Goal: Transaction & Acquisition: Purchase product/service

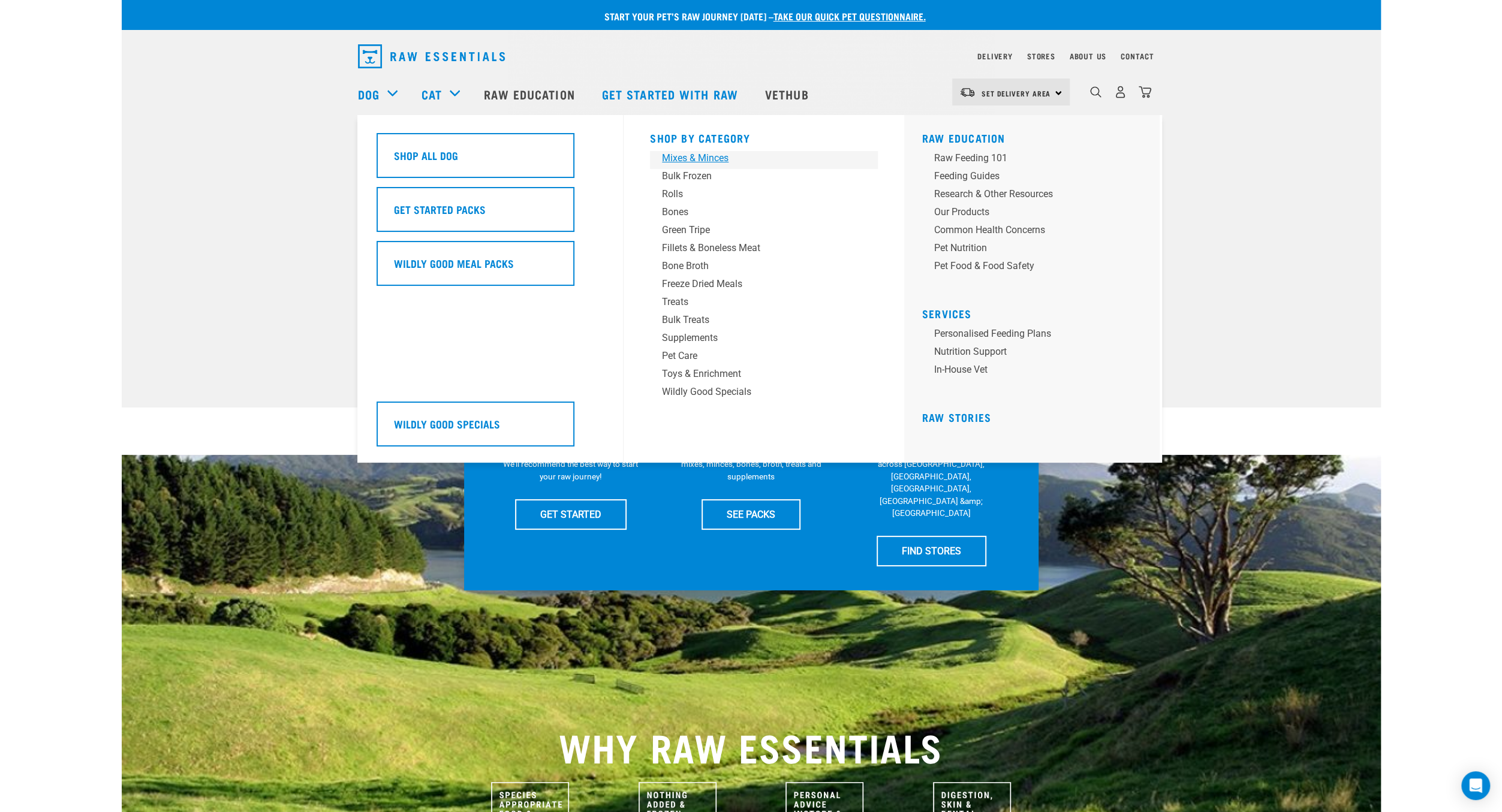
click at [691, 159] on div "Mixes & Minces" at bounding box center [755, 158] width 187 height 15
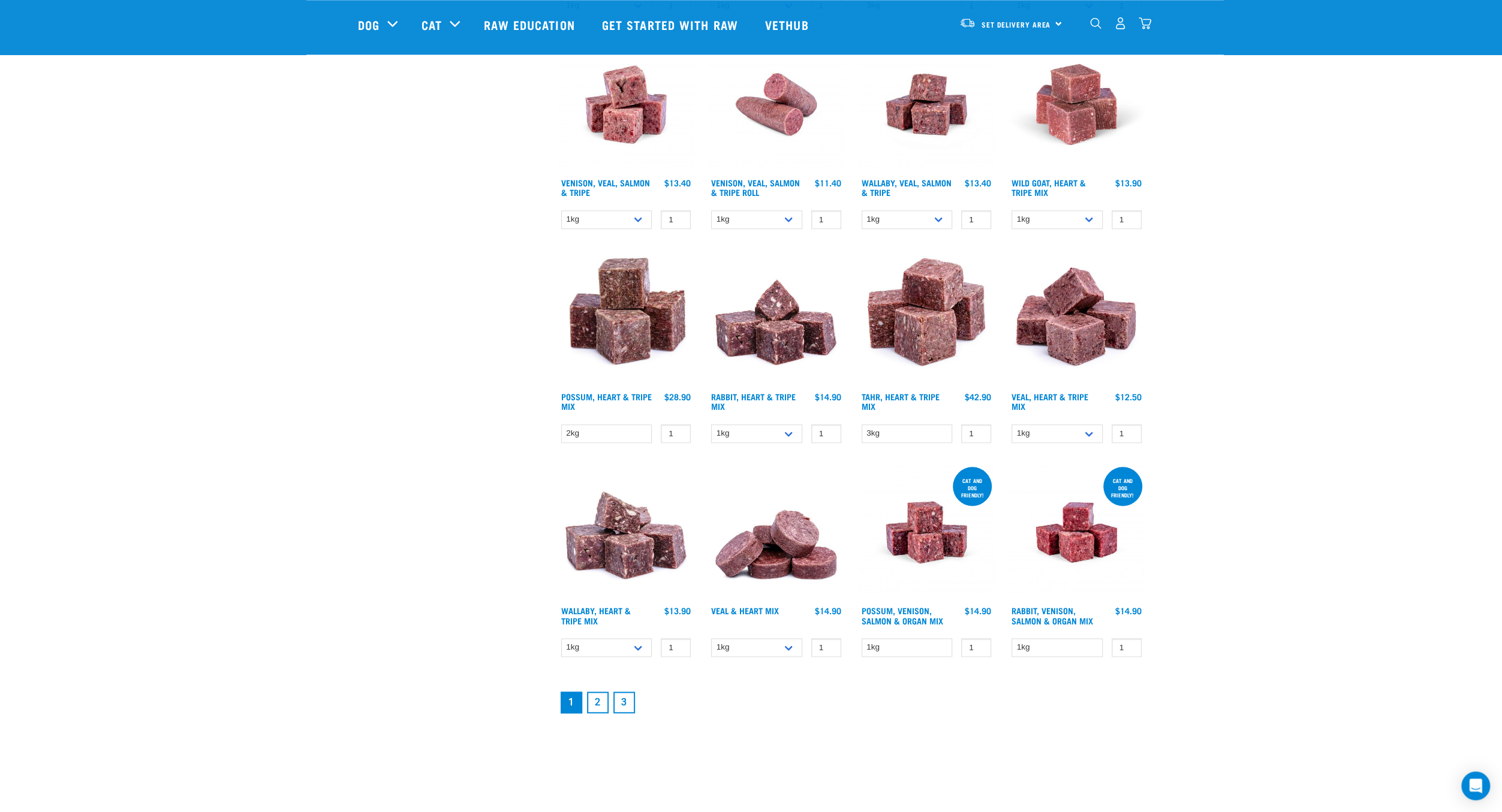
scroll to position [1219, 0]
click at [594, 700] on link "2" at bounding box center [598, 701] width 22 height 22
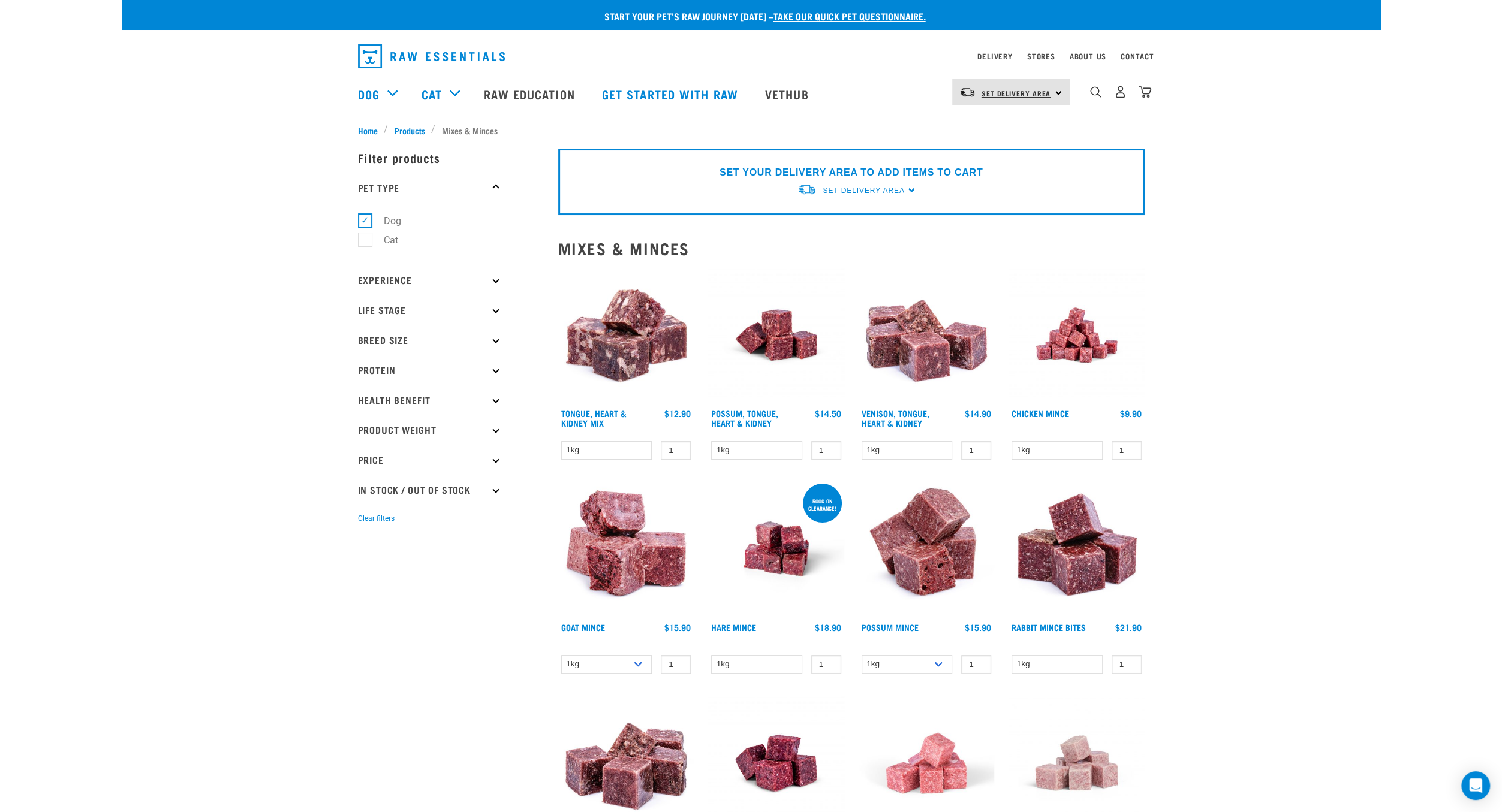
click at [1020, 95] on span "Set Delivery Area" at bounding box center [1016, 93] width 70 height 4
click at [999, 120] on link "[GEOGRAPHIC_DATA]" at bounding box center [1010, 125] width 115 height 26
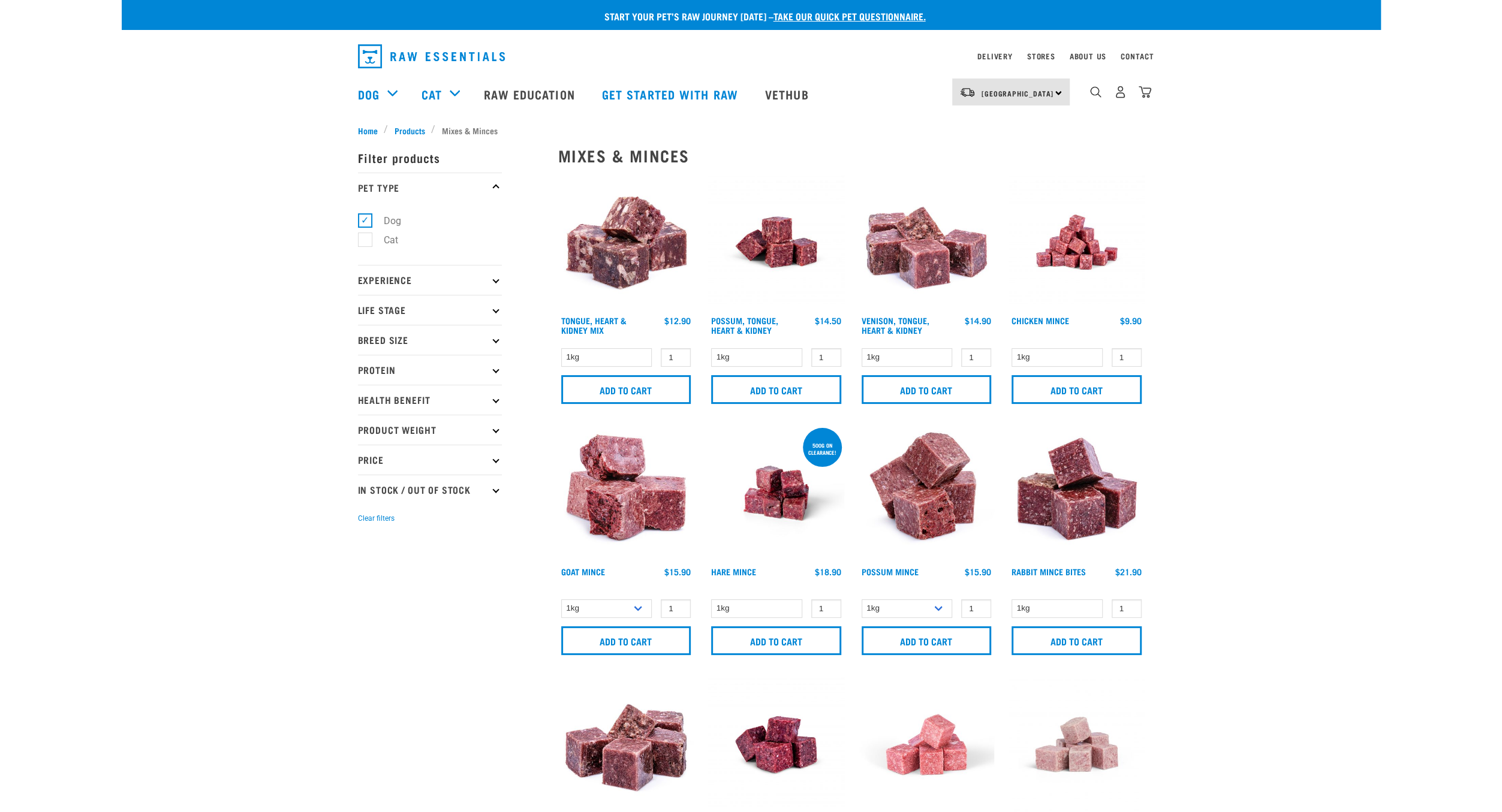
click at [1093, 93] on img "dropdown navigation" at bounding box center [1095, 91] width 11 height 11
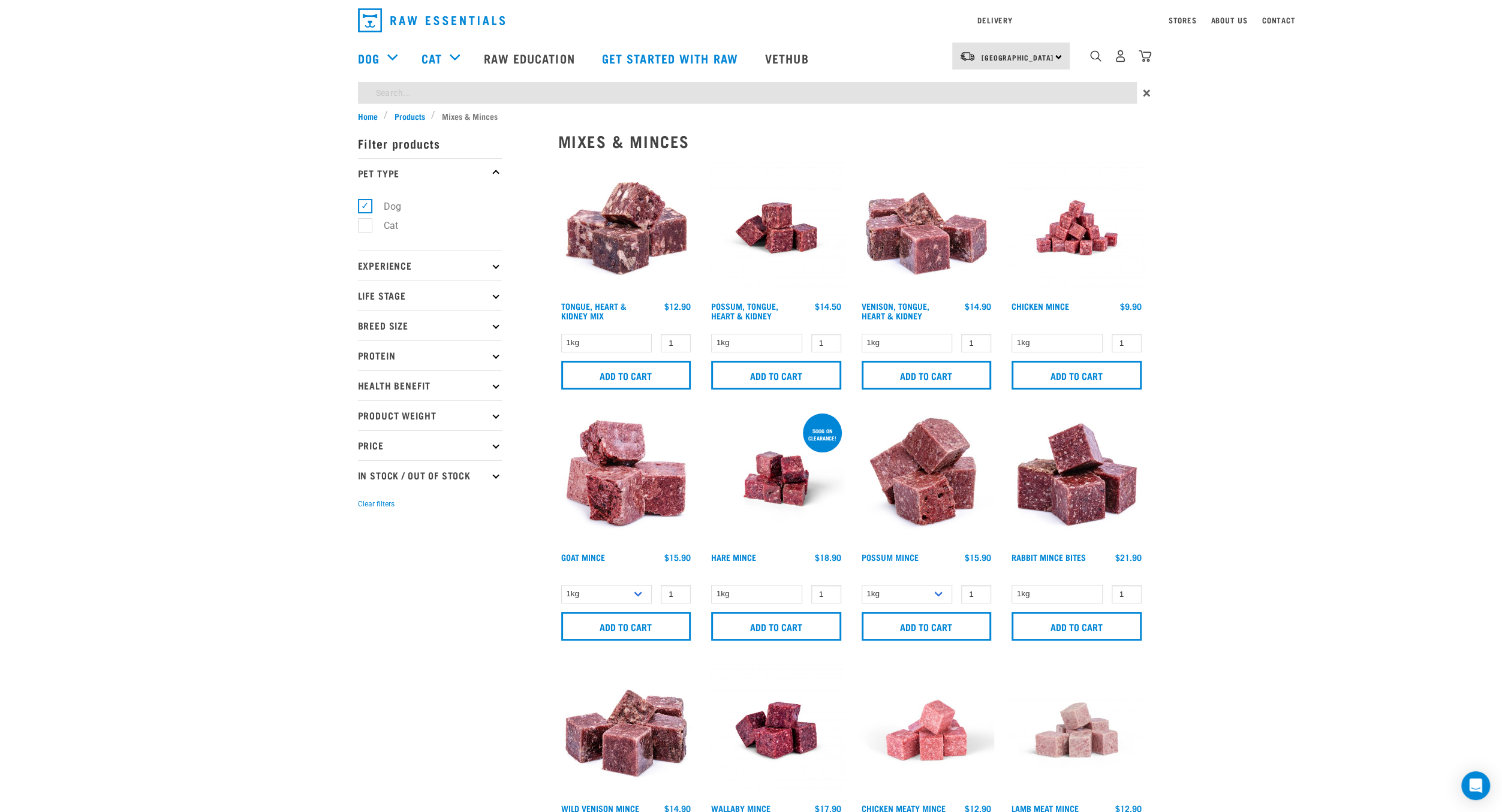
click at [944, 104] on input "search" at bounding box center [748, 92] width 779 height 22
click at [926, 104] on input "search" at bounding box center [748, 92] width 779 height 22
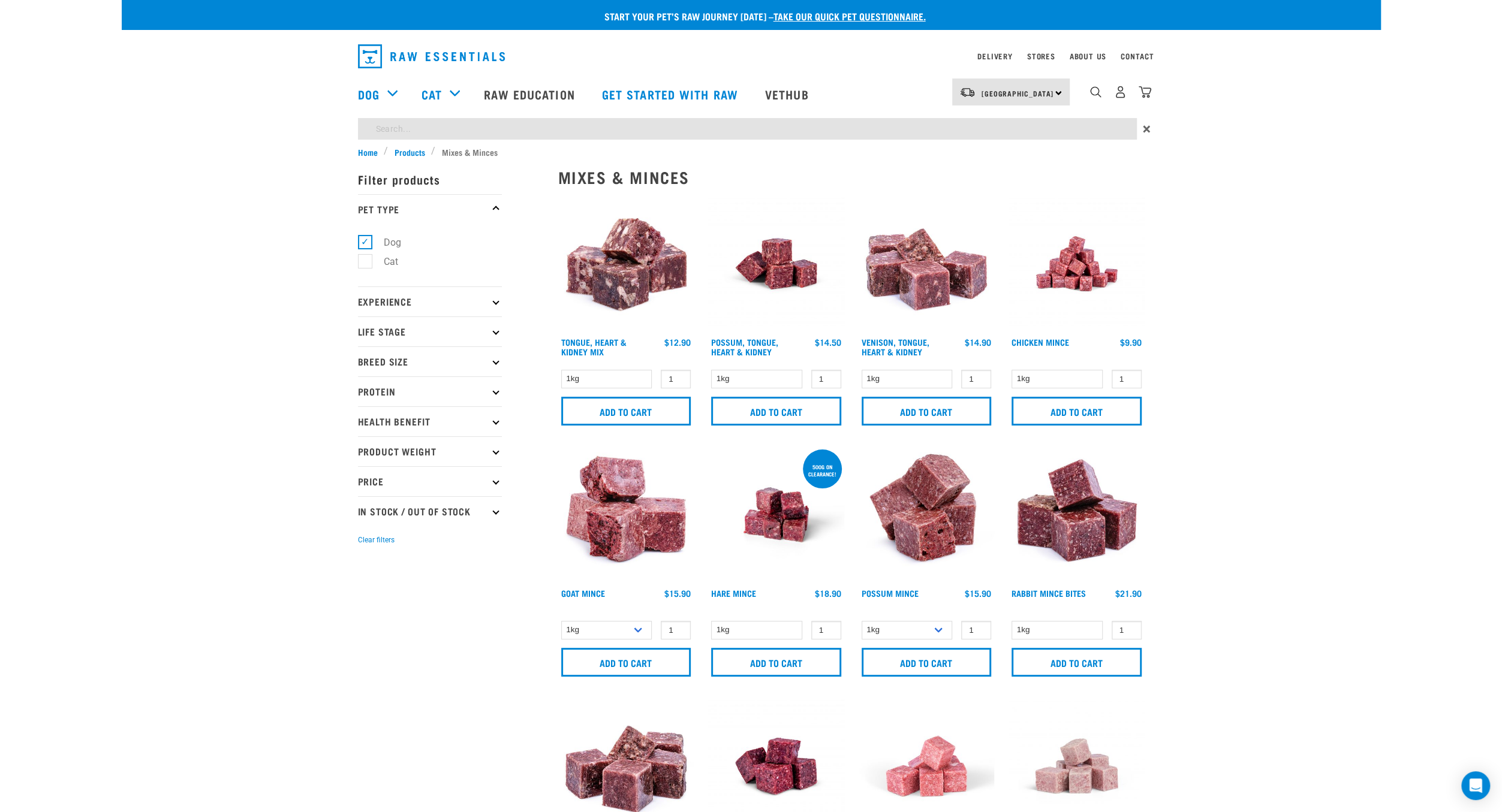
click at [917, 132] on input "search" at bounding box center [748, 129] width 779 height 22
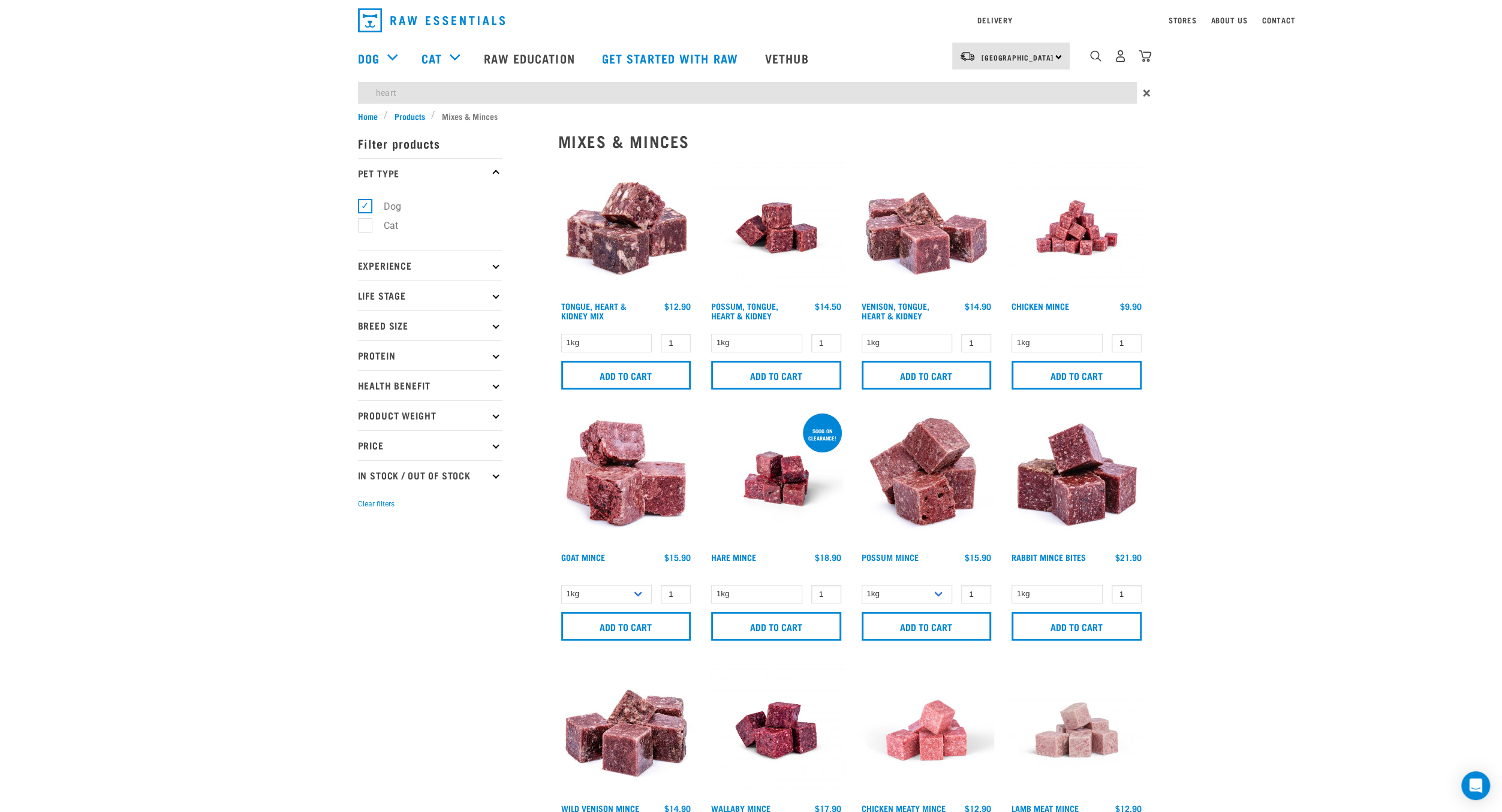
type input "heart"
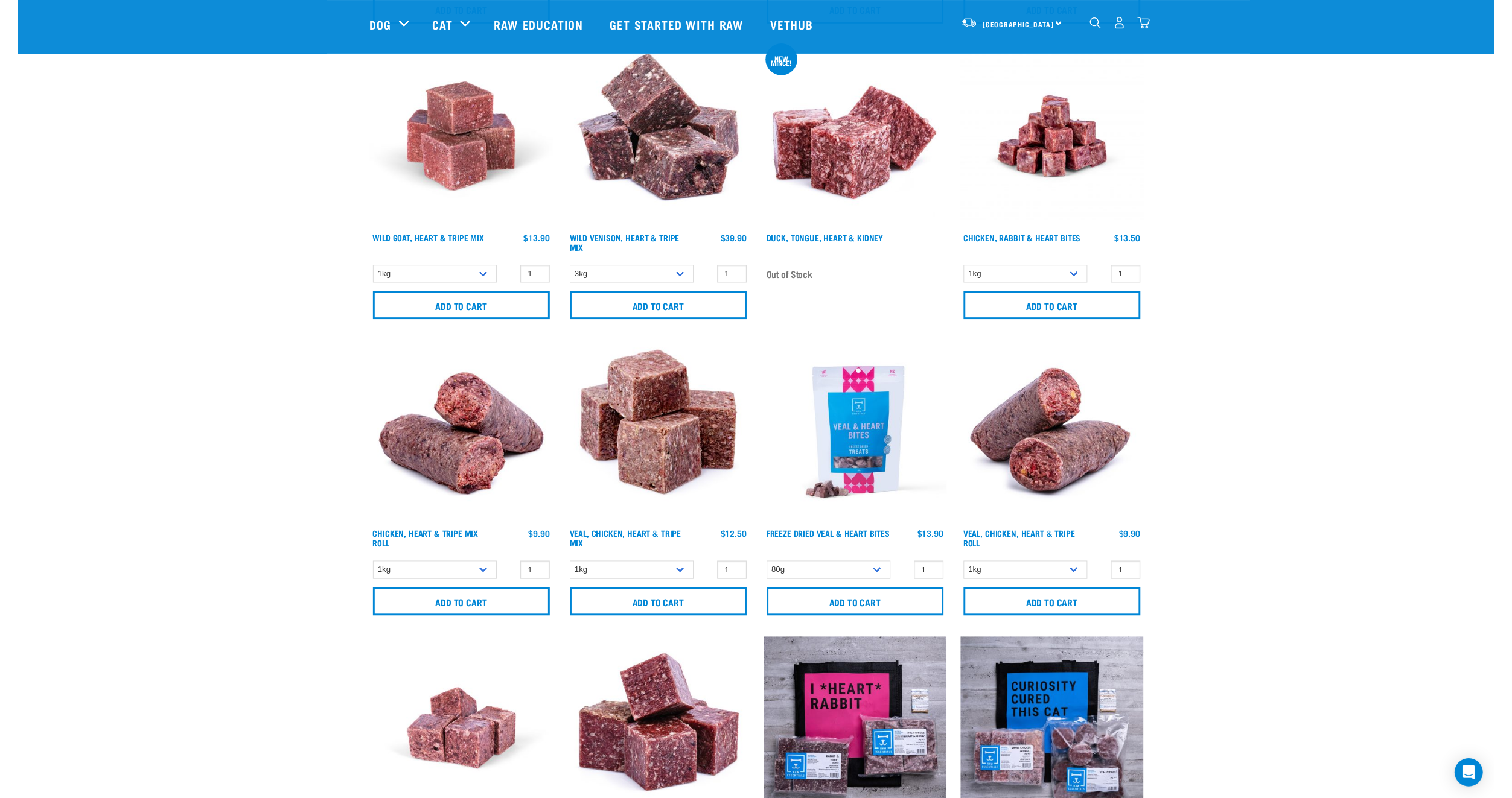
scroll to position [1942, 0]
